Goal: Book appointment/travel/reservation

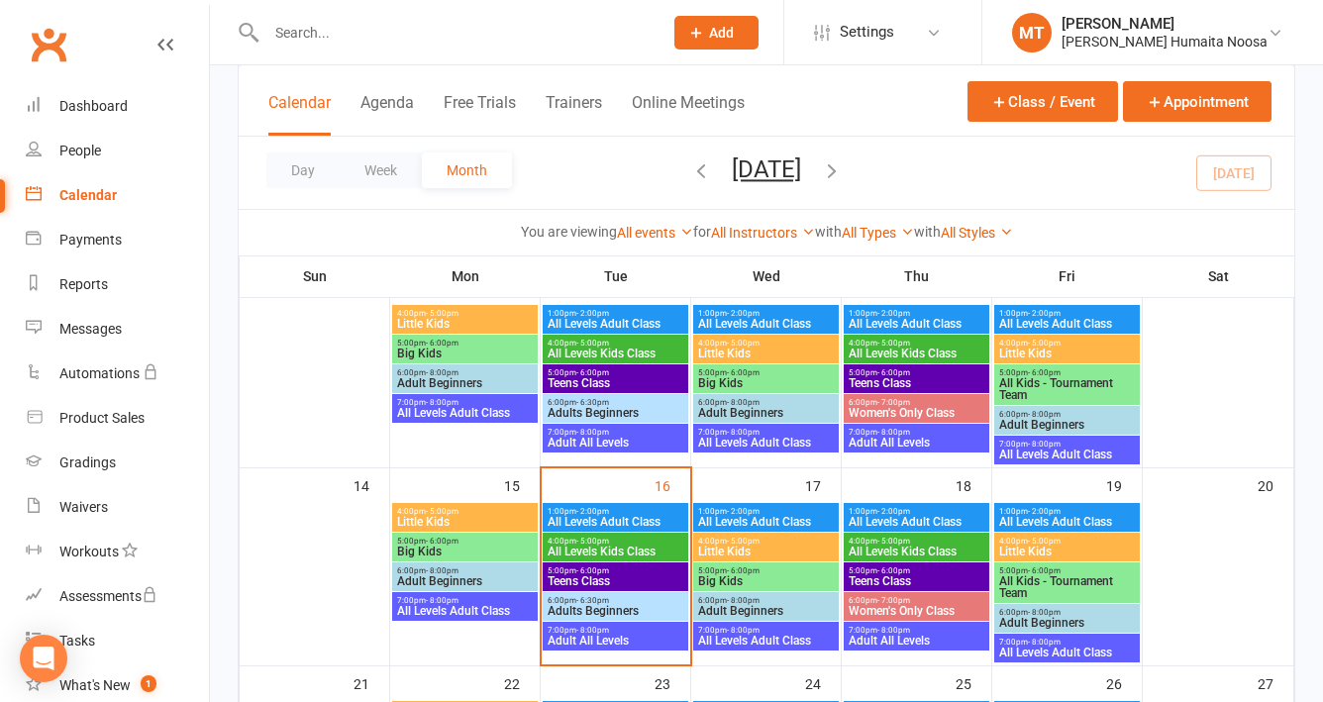
scroll to position [364, 0]
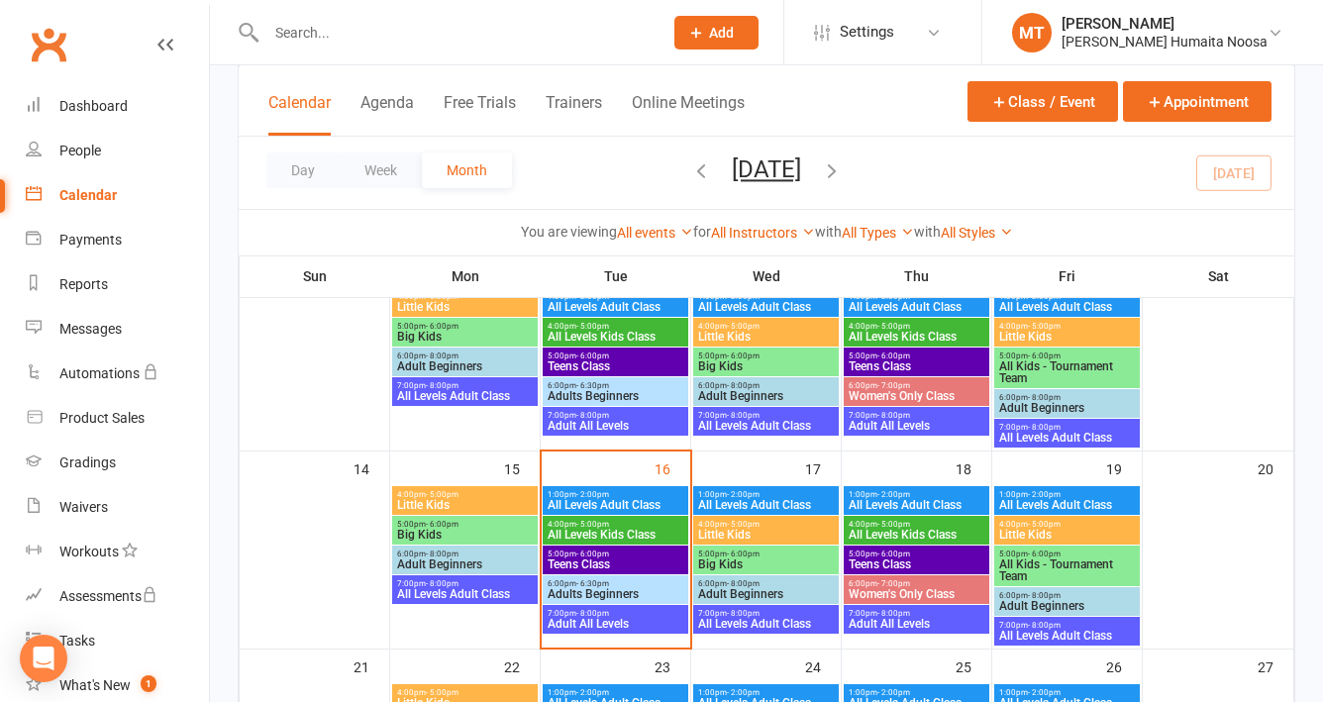
click at [595, 530] on span "All Levels Kids Class" at bounding box center [616, 535] width 138 height 12
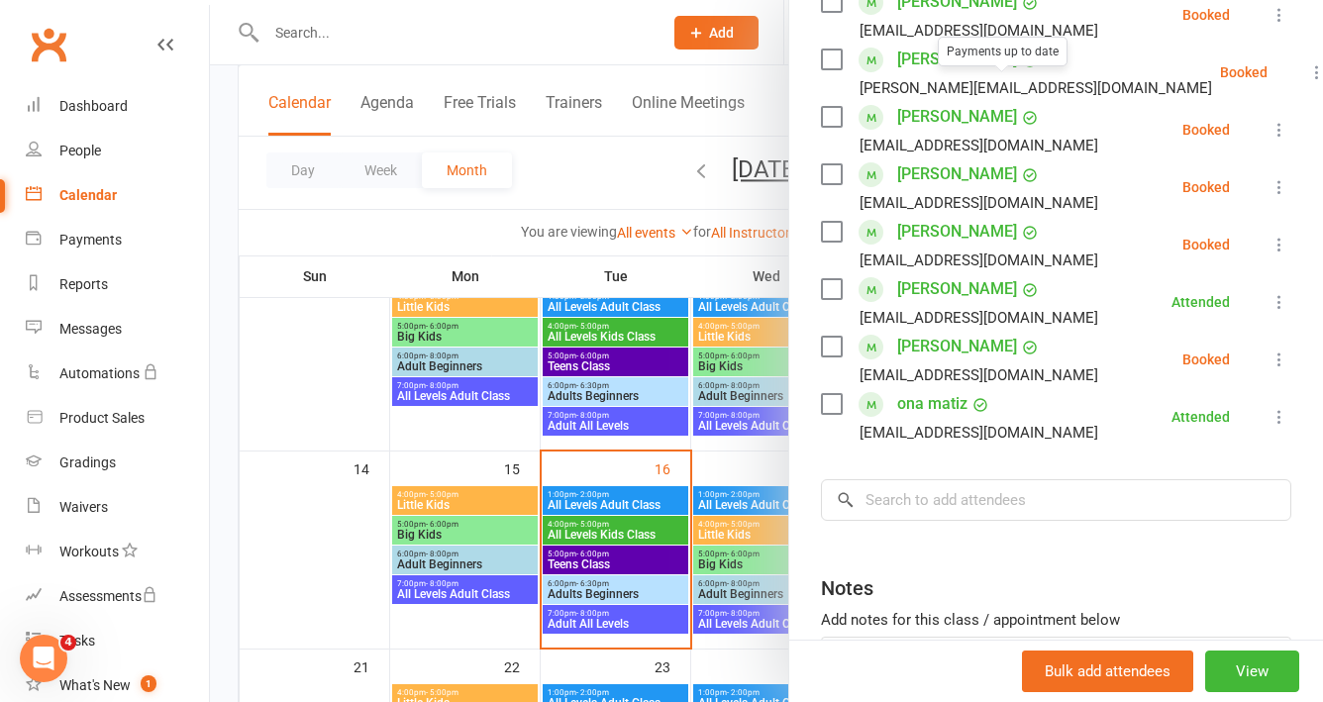
scroll to position [424, 0]
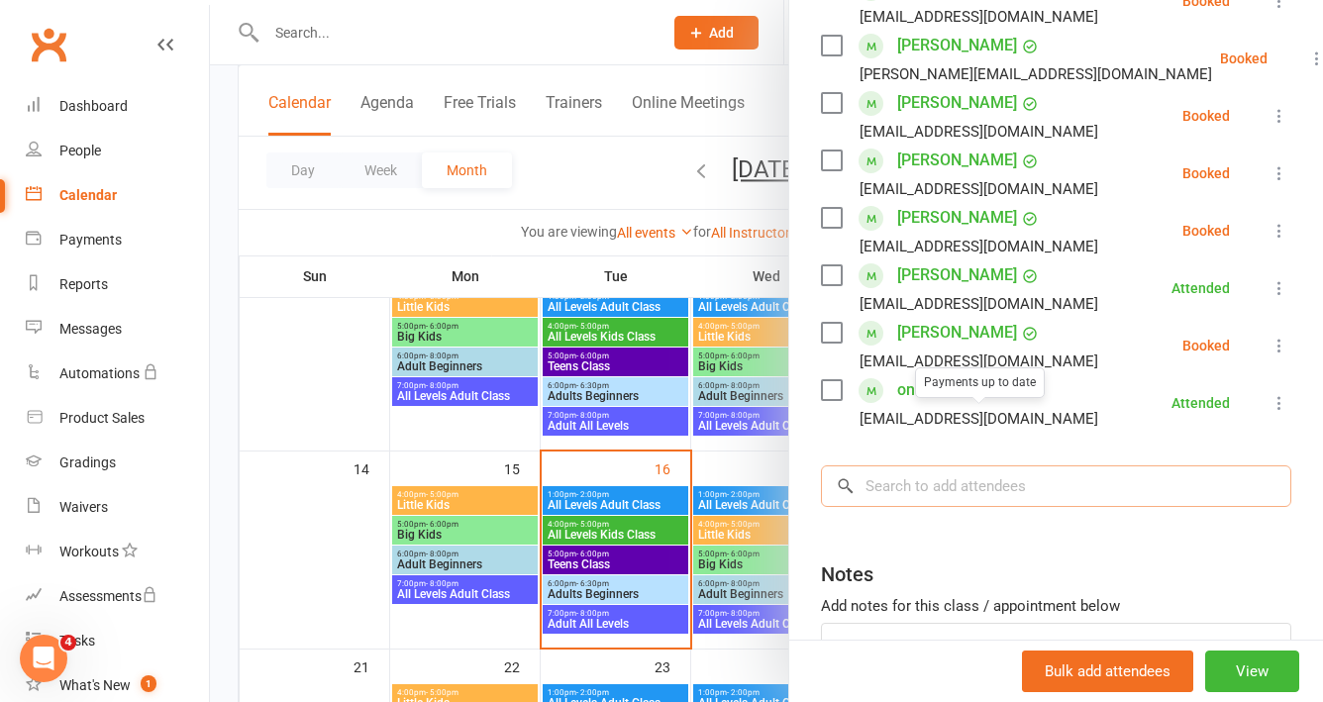
click at [931, 507] on input "search" at bounding box center [1056, 486] width 470 height 42
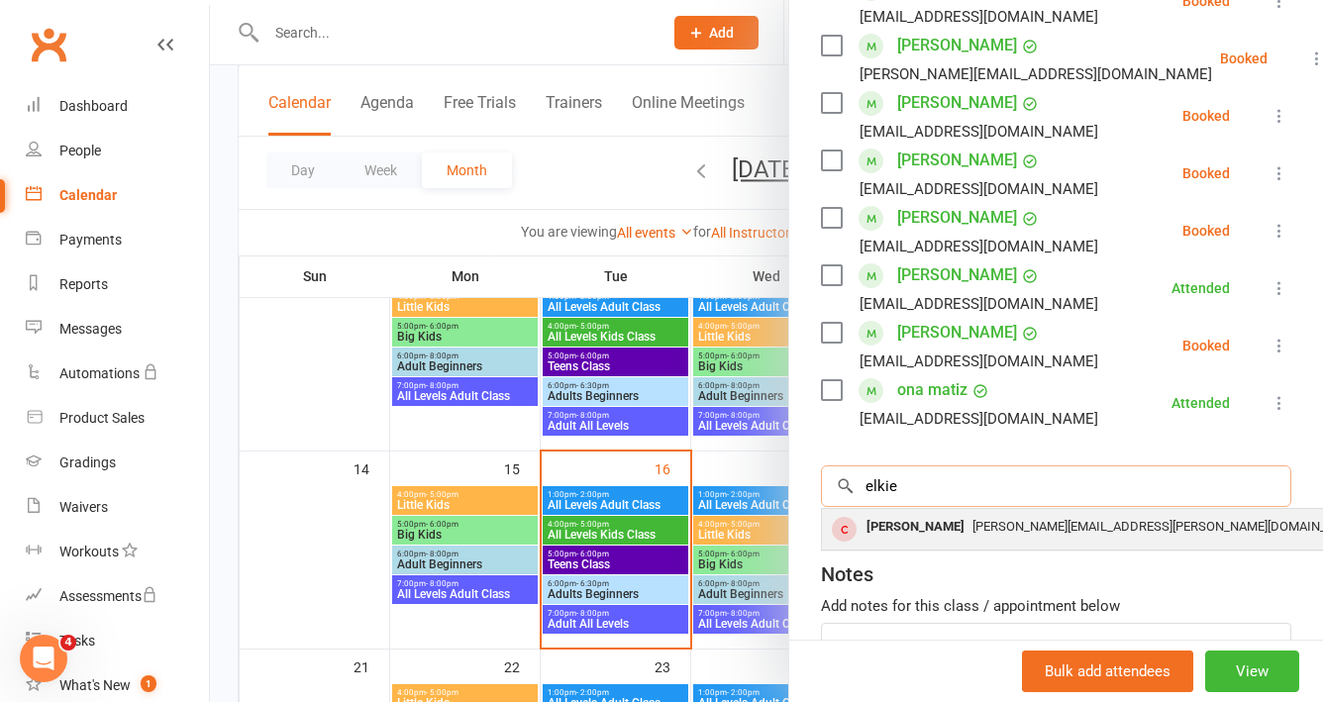
type input "elkie"
click at [972, 534] on span "[PERSON_NAME][EMAIL_ADDRESS][PERSON_NAME][DOMAIN_NAME]" at bounding box center [1167, 526] width 391 height 15
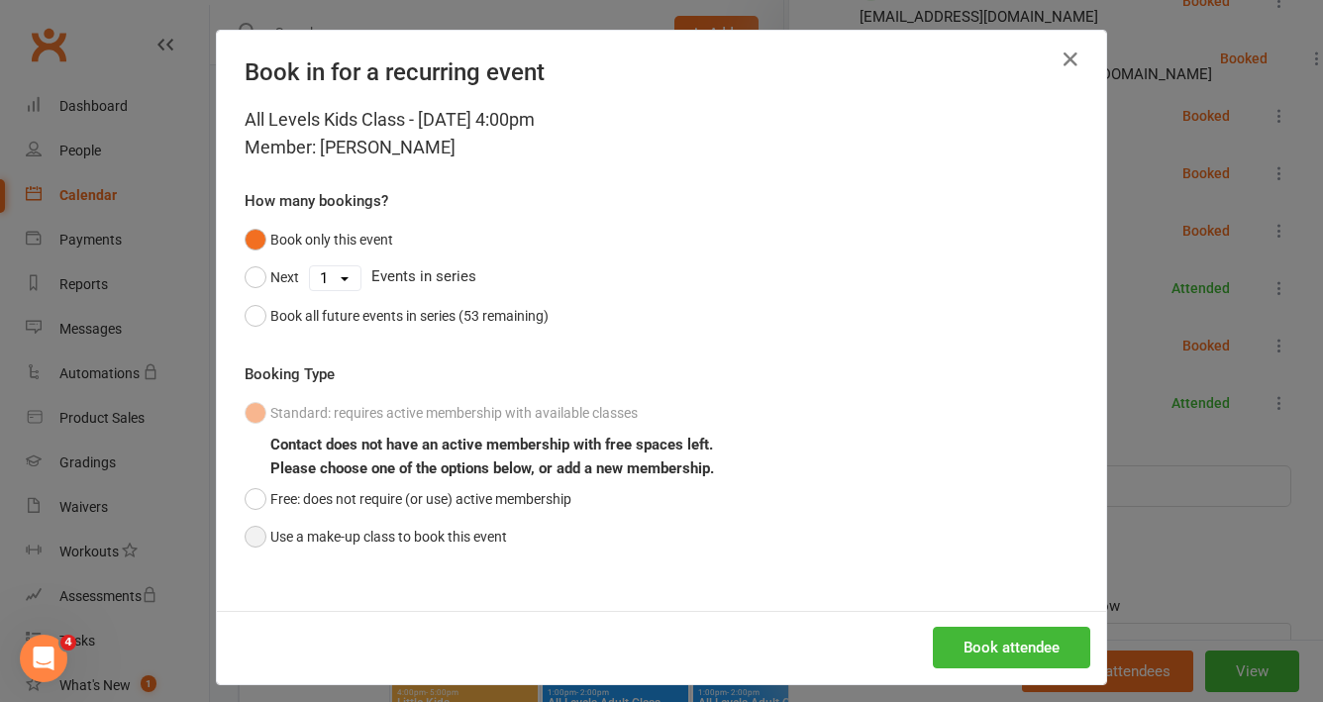
click at [424, 522] on button "Use a make-up class to book this event" at bounding box center [376, 537] width 262 height 38
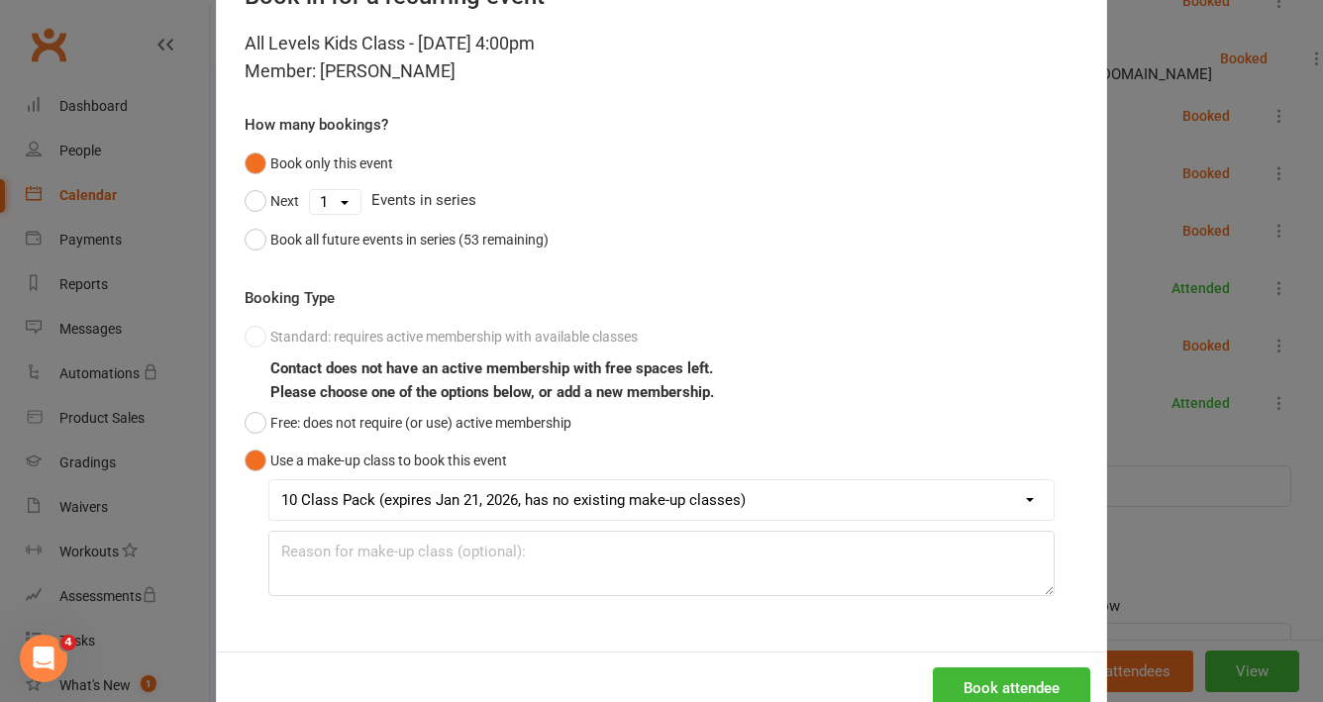
scroll to position [130, 0]
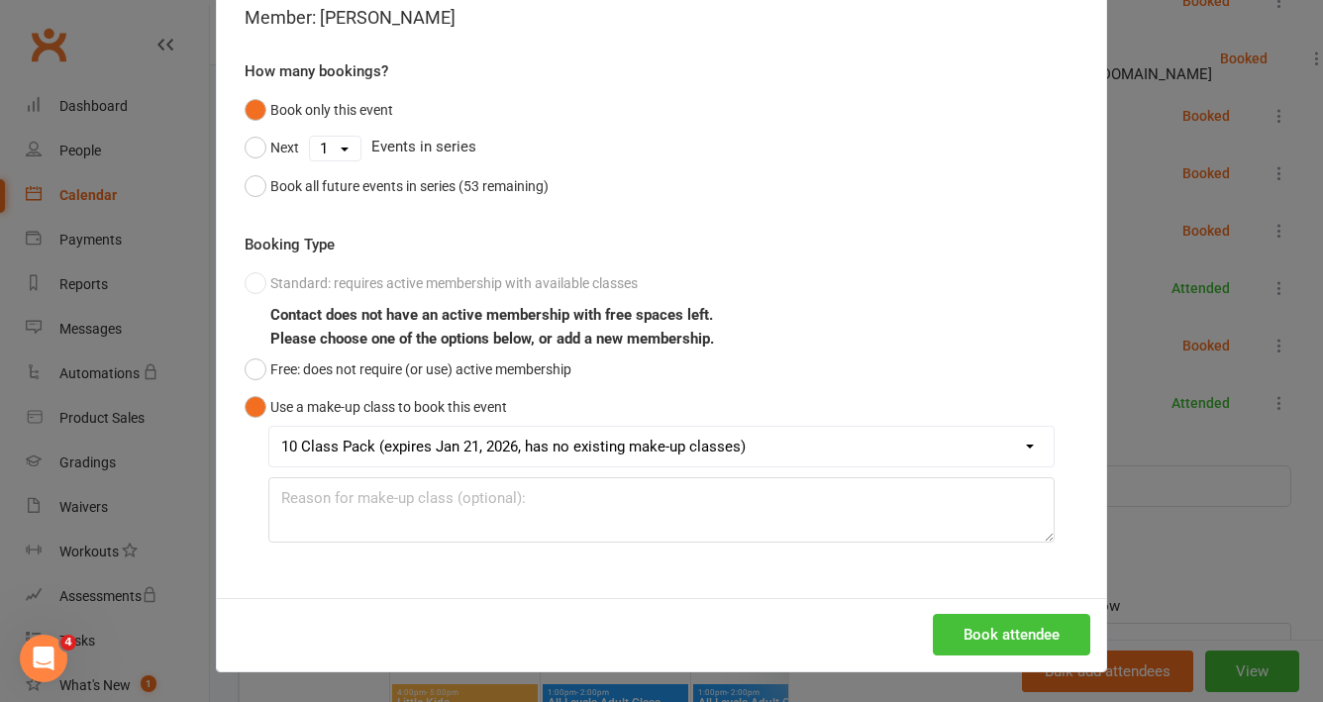
click at [1016, 628] on button "Book attendee" at bounding box center [1011, 635] width 157 height 42
click at [1146, 459] on div "Book in for a recurring event All Levels Kids Class - [DATE] 4:00pm Member: [PE…" at bounding box center [661, 351] width 1323 height 702
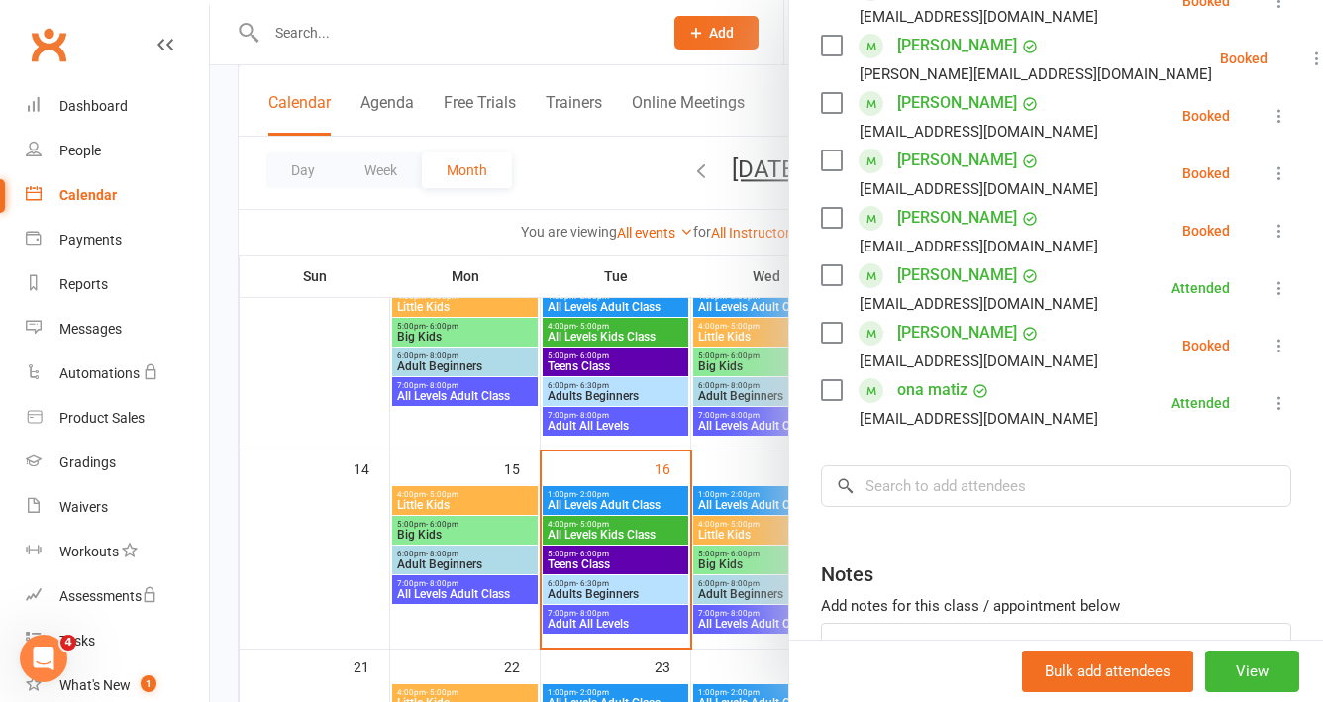
click at [607, 587] on div at bounding box center [766, 351] width 1113 height 702
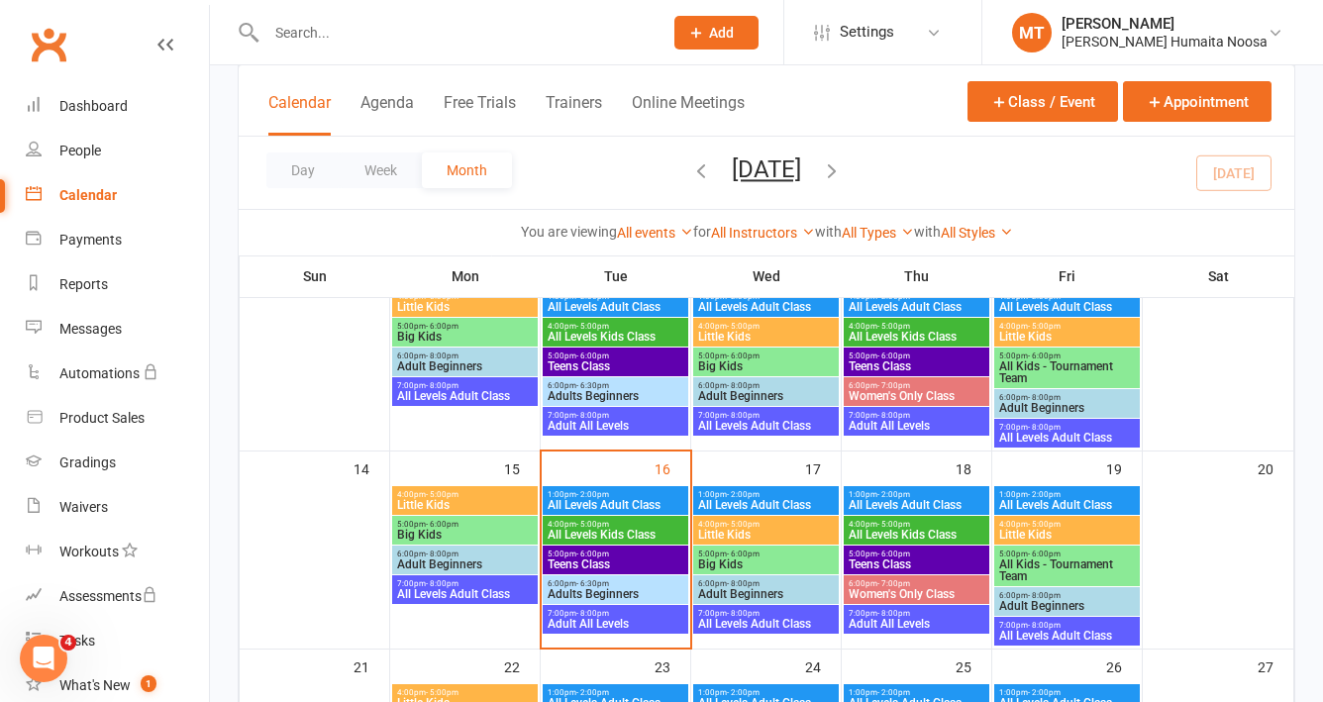
click at [605, 558] on span "Teens Class" at bounding box center [616, 564] width 138 height 12
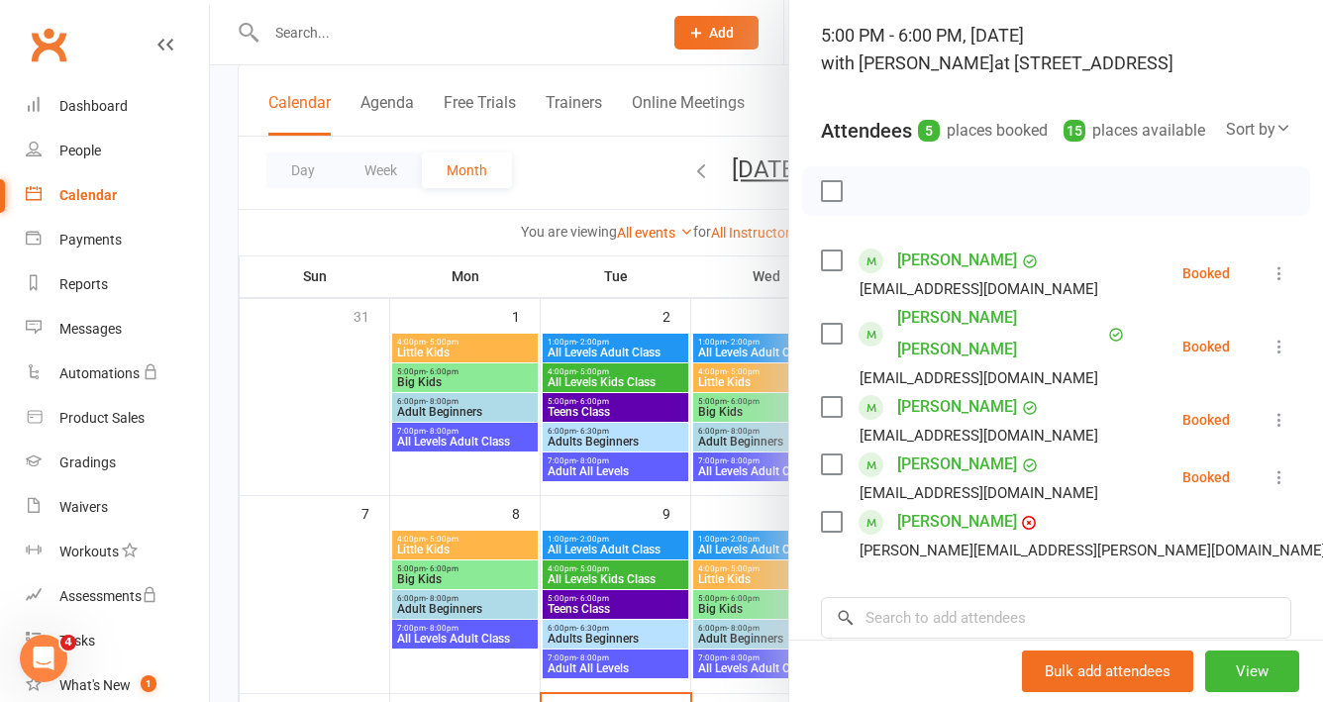
scroll to position [123, 0]
click at [604, 505] on div at bounding box center [766, 351] width 1113 height 702
